Goal: Information Seeking & Learning: Learn about a topic

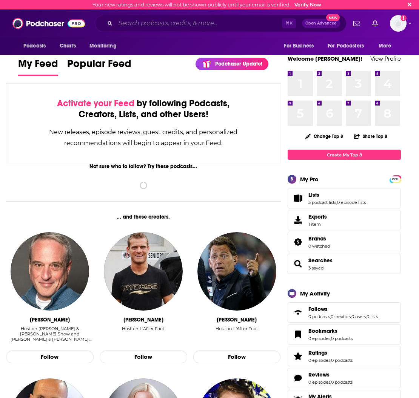
click at [192, 21] on input "Search podcasts, credits, & more..." at bounding box center [198, 23] width 166 height 12
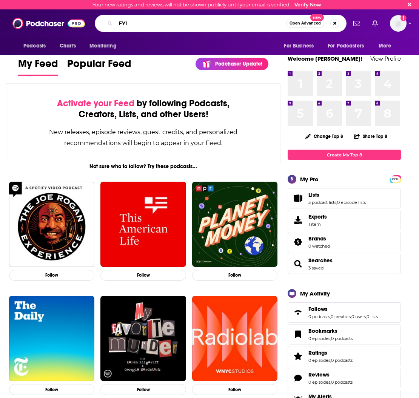
type input "FYI"
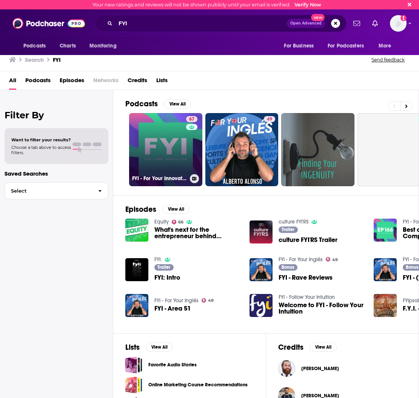
click at [166, 139] on link "67 FYI - For Your Innovation" at bounding box center [165, 149] width 73 height 73
